Goal: Entertainment & Leisure: Consume media (video, audio)

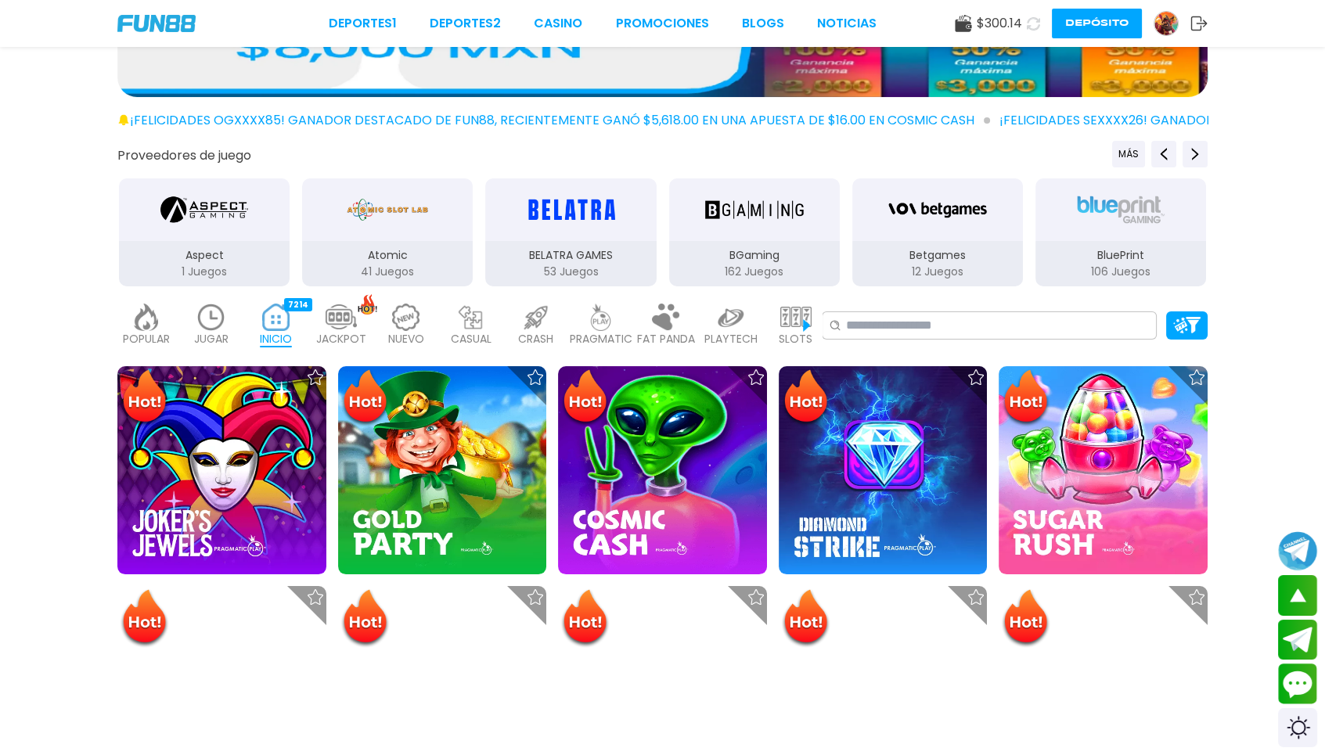
scroll to position [117, 0]
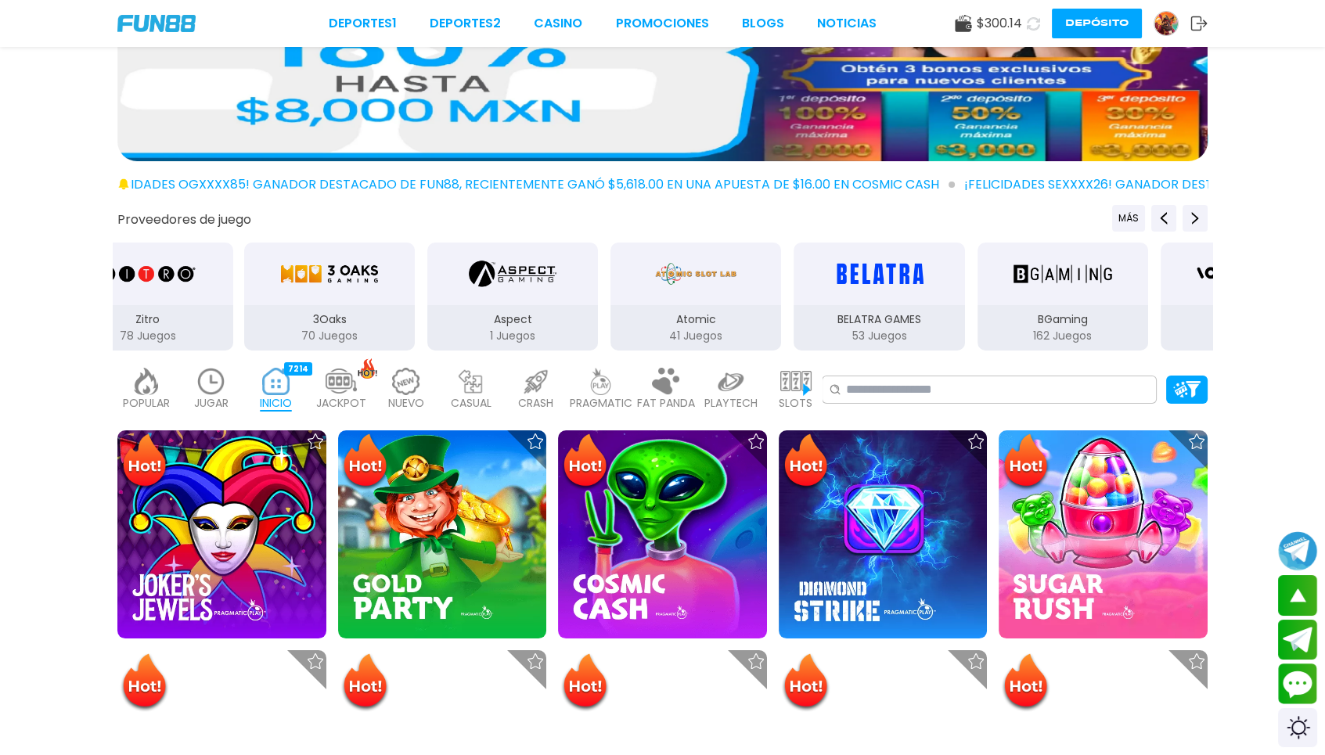
drag, startPoint x: 289, startPoint y: 332, endPoint x: 691, endPoint y: 326, distance: 402.2
click at [598, 328] on p "1 Juegos" at bounding box center [512, 336] width 171 height 16
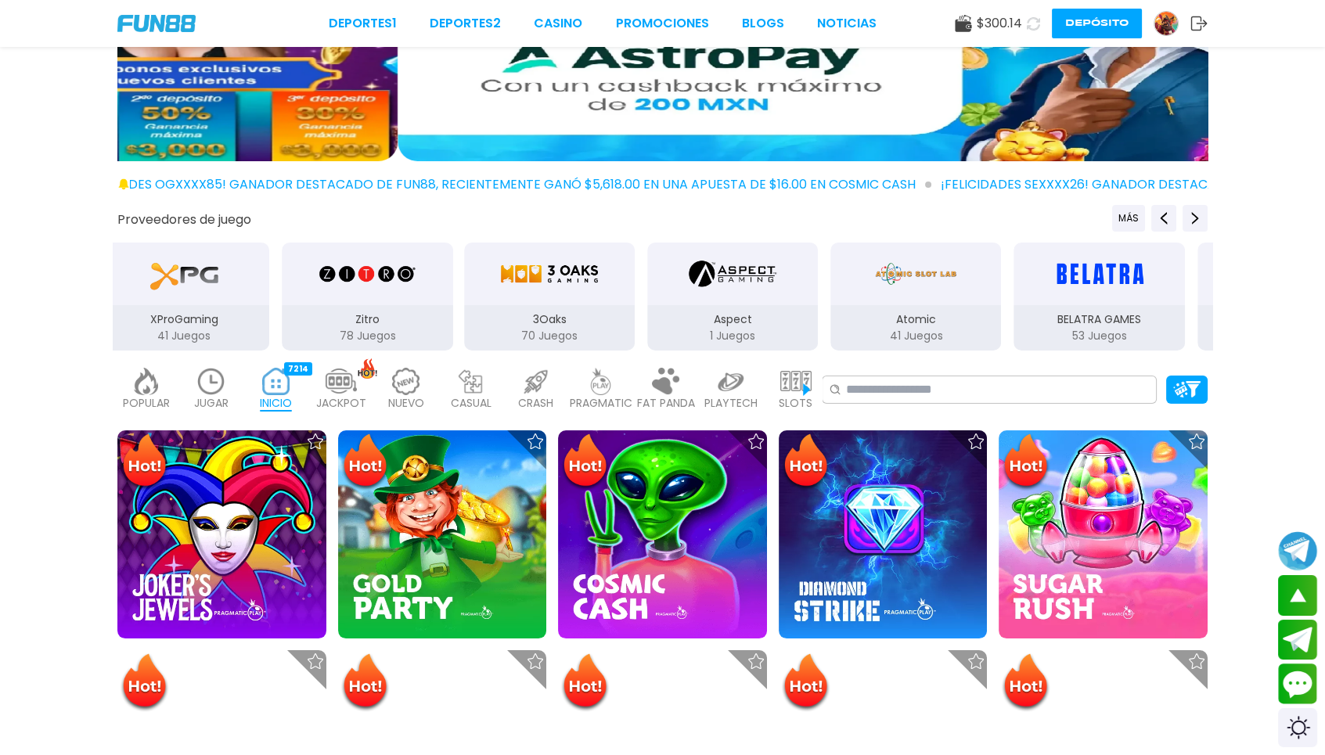
click at [488, 311] on p "3Oaks" at bounding box center [549, 319] width 171 height 16
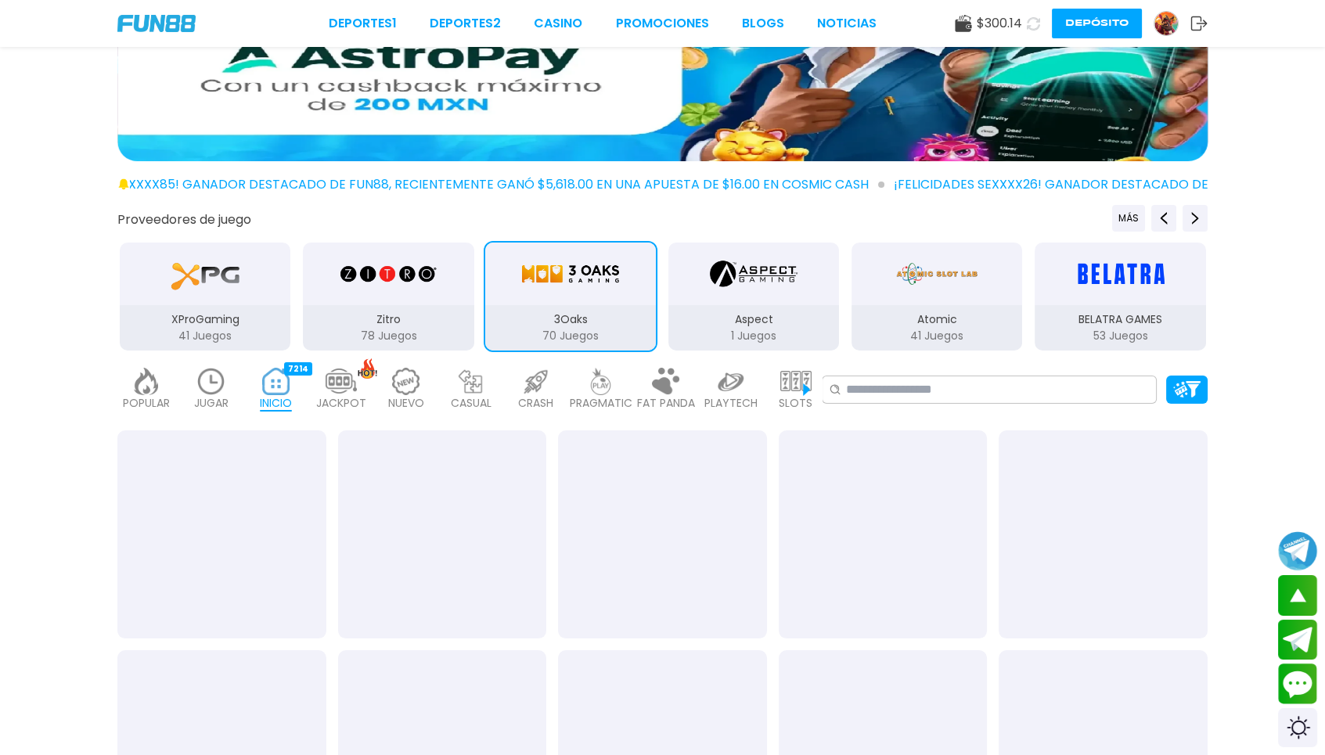
click at [599, 280] on img "3Oaks" at bounding box center [570, 274] width 99 height 44
click at [246, 0] on div "Deportes 1 Deportes 2 CASINO Promociones BLOGS NOTICIAS $ 300.14 Depósito" at bounding box center [662, 23] width 1325 height 47
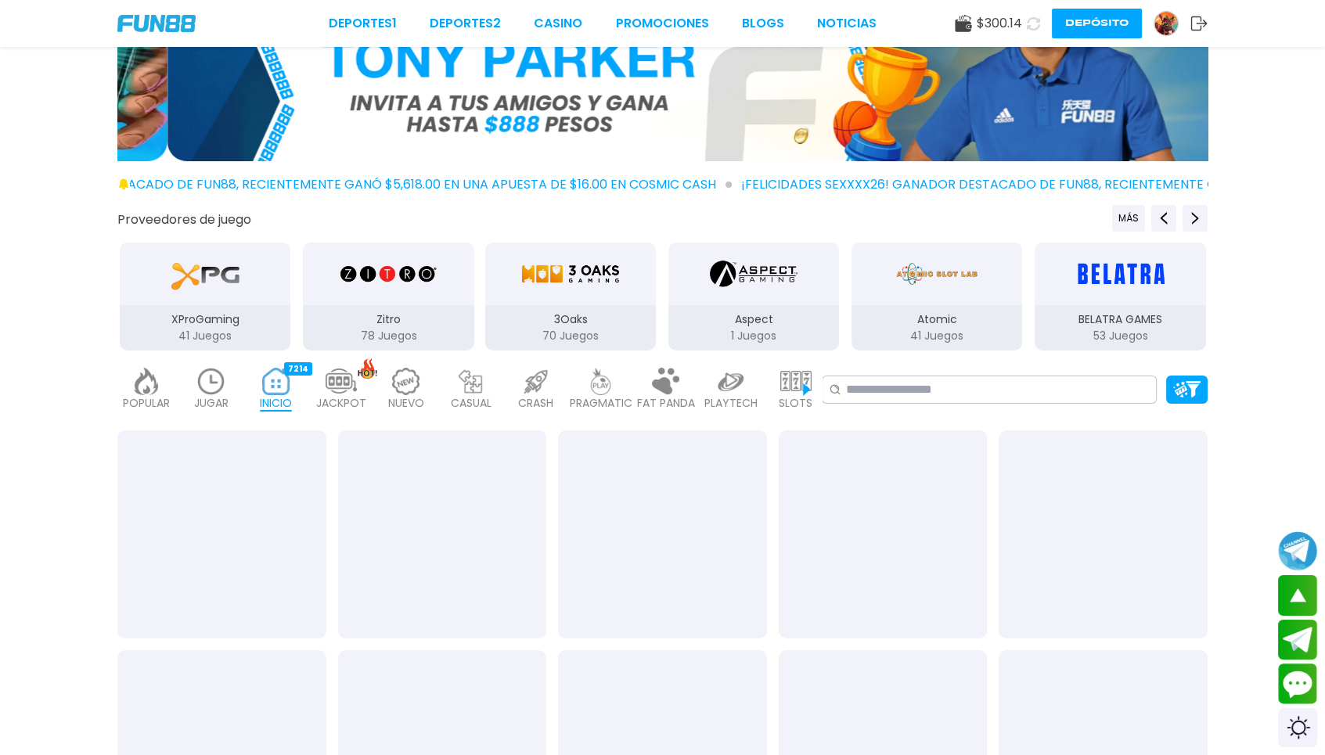
click at [362, 0] on div "Deportes 1 Deportes 2 CASINO Promociones BLOGS NOTICIAS $ 300.14 Depósito" at bounding box center [662, 23] width 1325 height 47
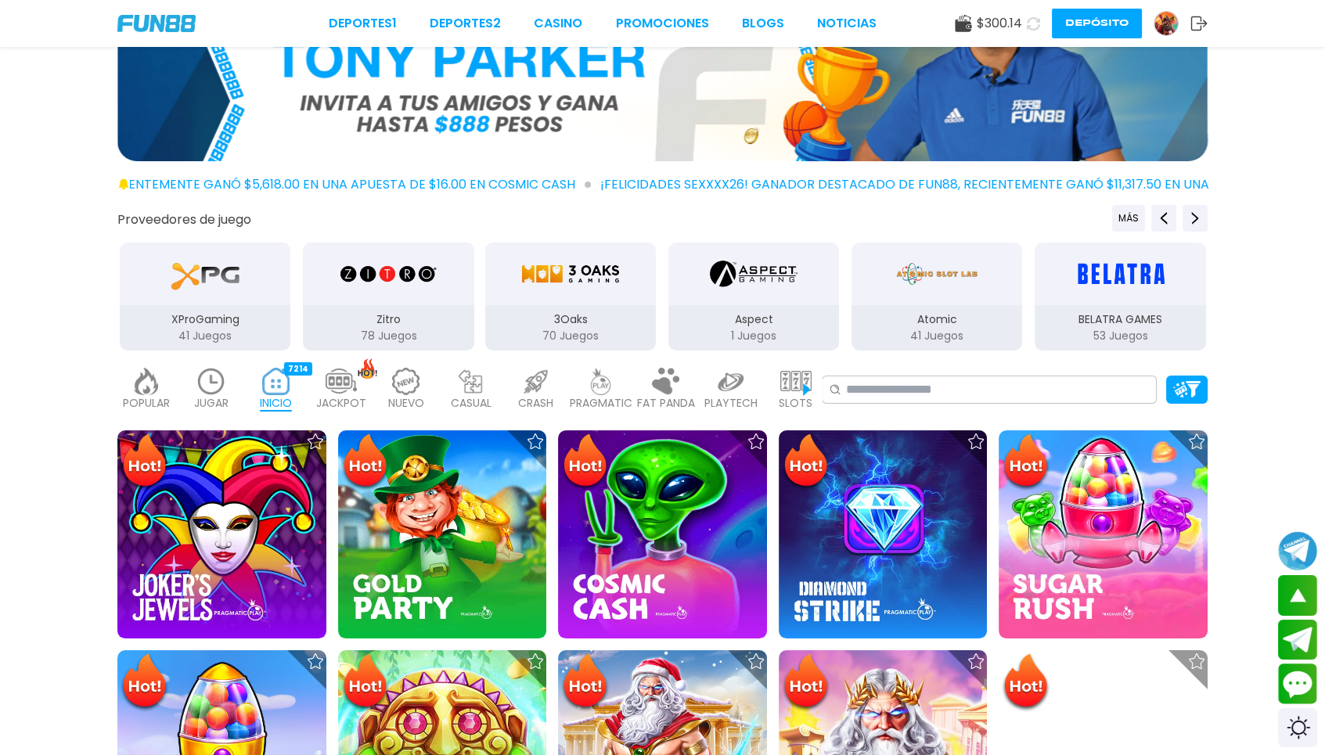
click at [621, 311] on p "3Oaks" at bounding box center [570, 319] width 171 height 16
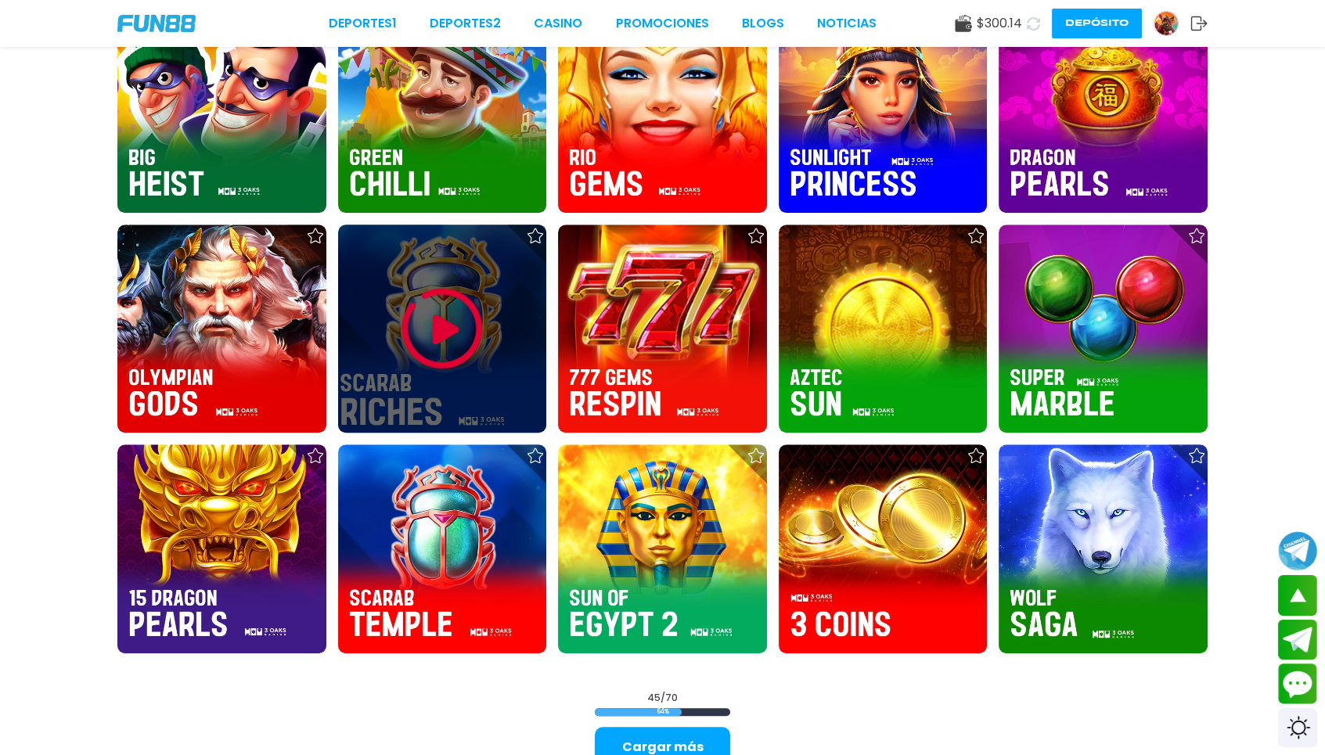
scroll to position [1995, 0]
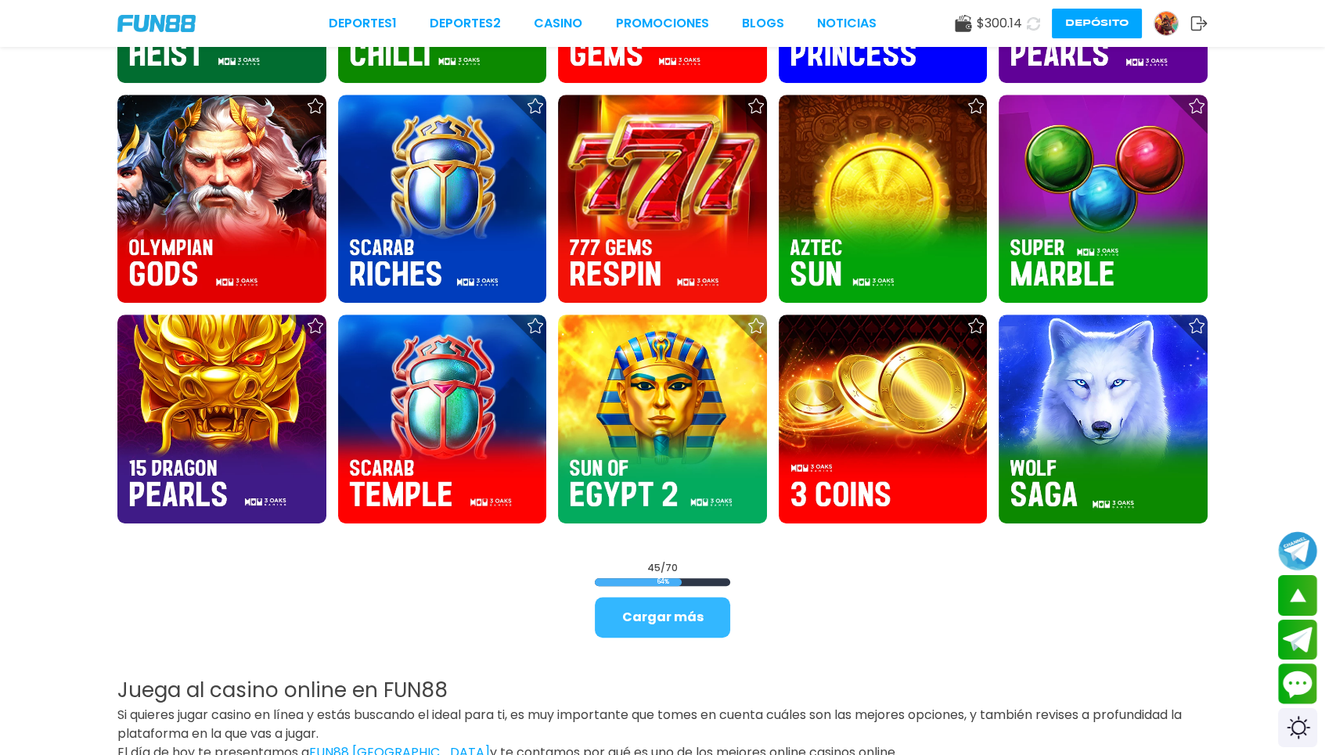
click at [635, 579] on button "Cargar más" at bounding box center [662, 617] width 135 height 41
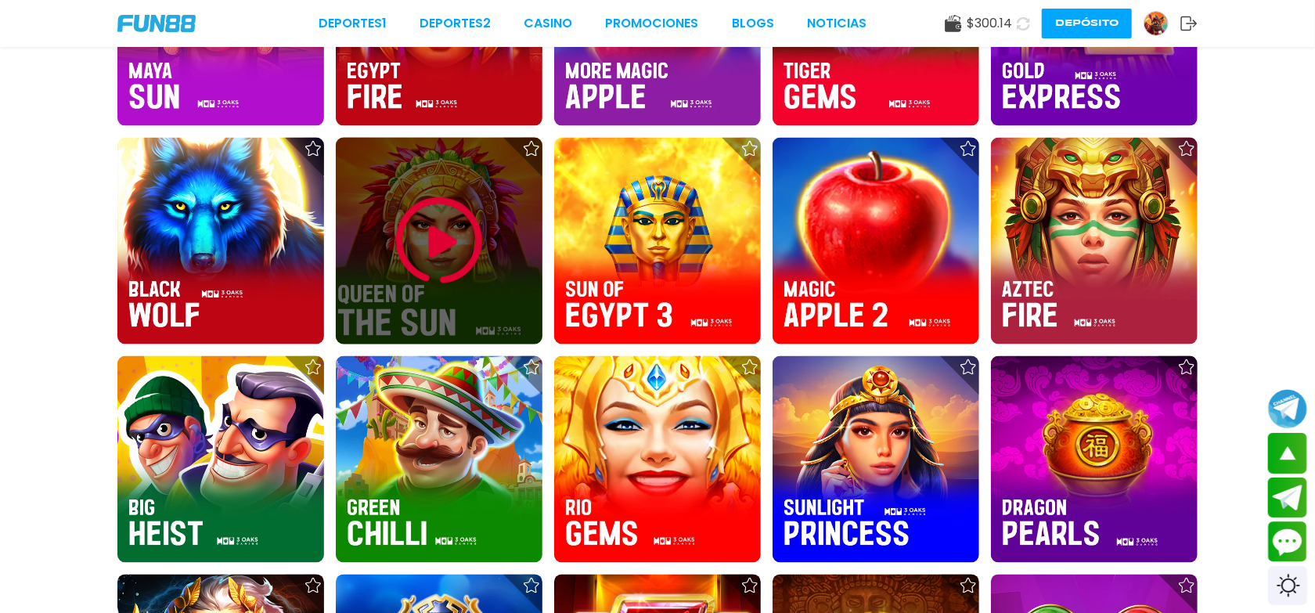
scroll to position [1396, 0]
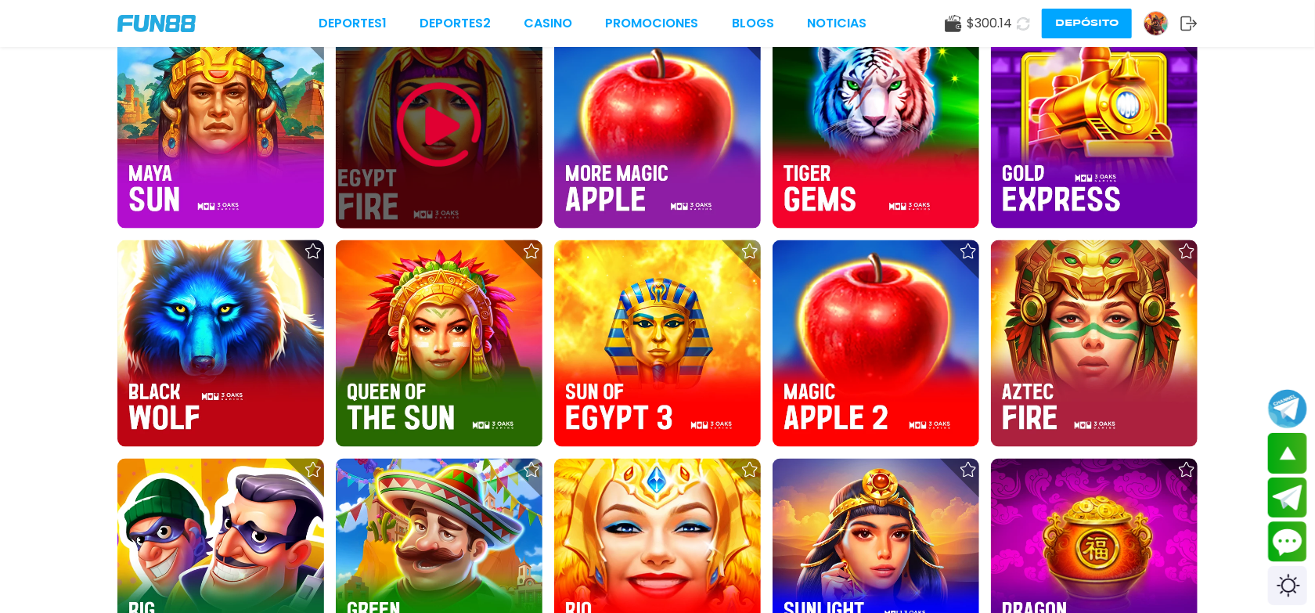
click at [441, 131] on img at bounding box center [439, 125] width 94 height 94
